Goal: Find specific page/section: Find specific page/section

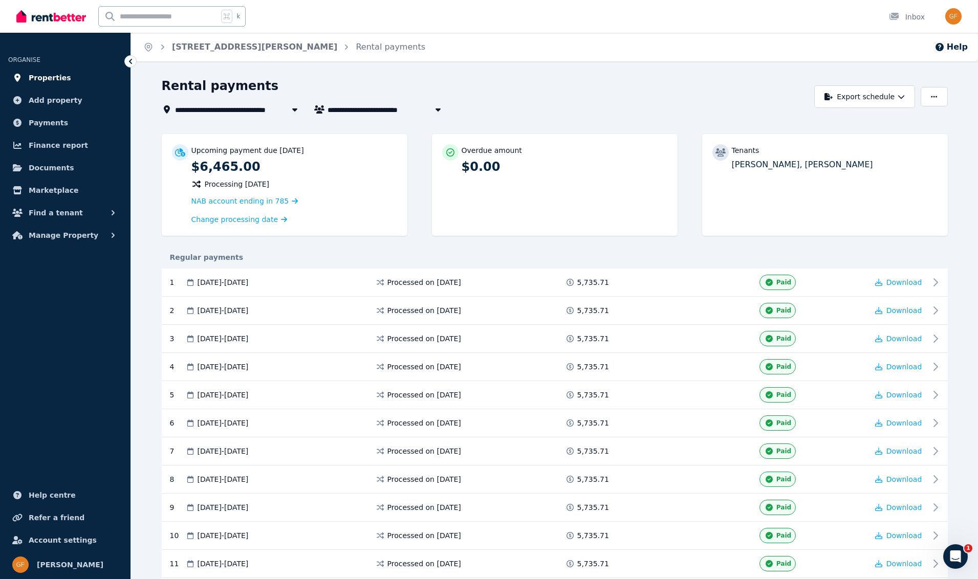
click at [44, 78] on span "Properties" at bounding box center [50, 78] width 42 height 12
